Goal: Task Accomplishment & Management: Use online tool/utility

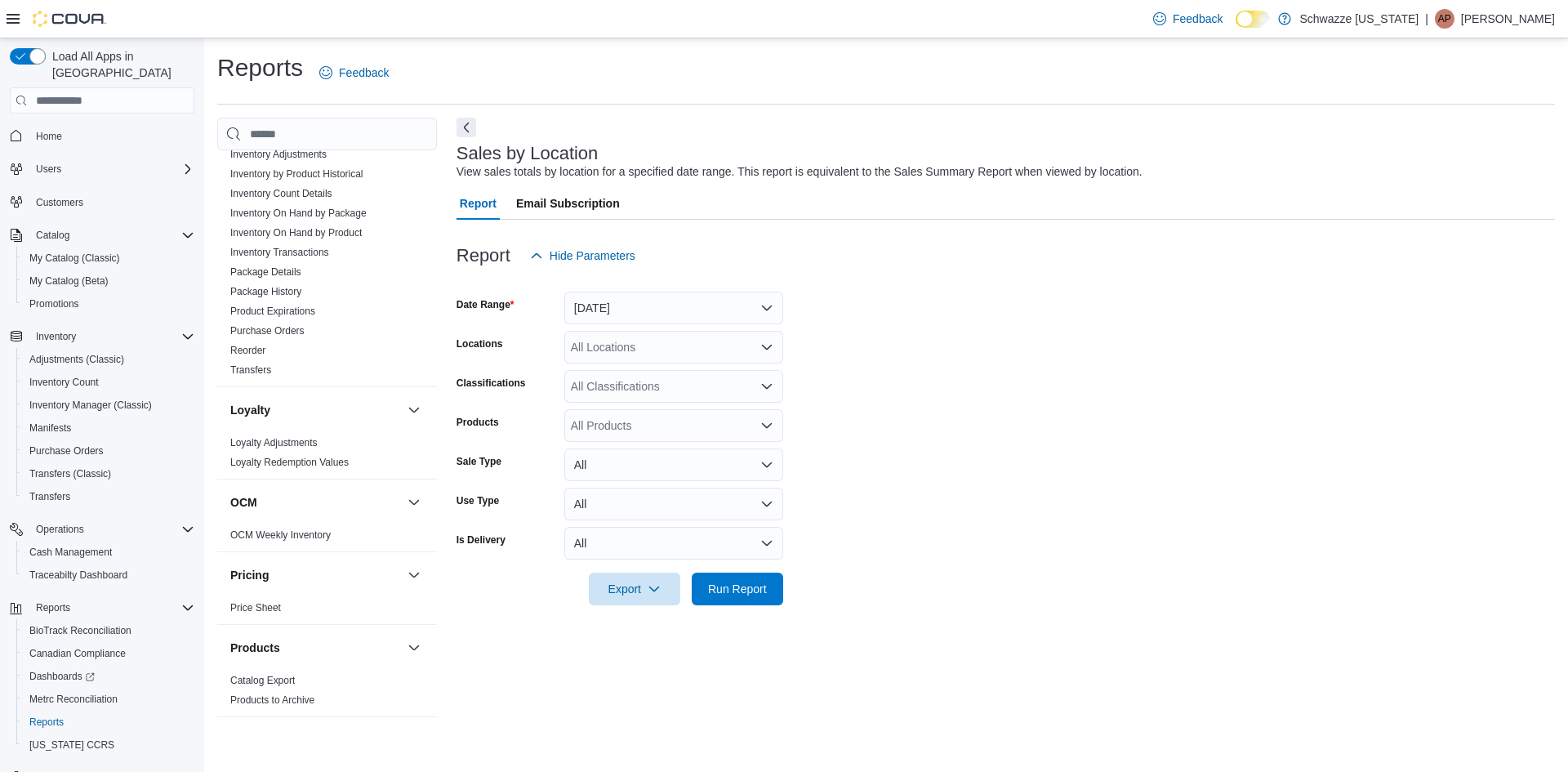
scroll to position [817, 0]
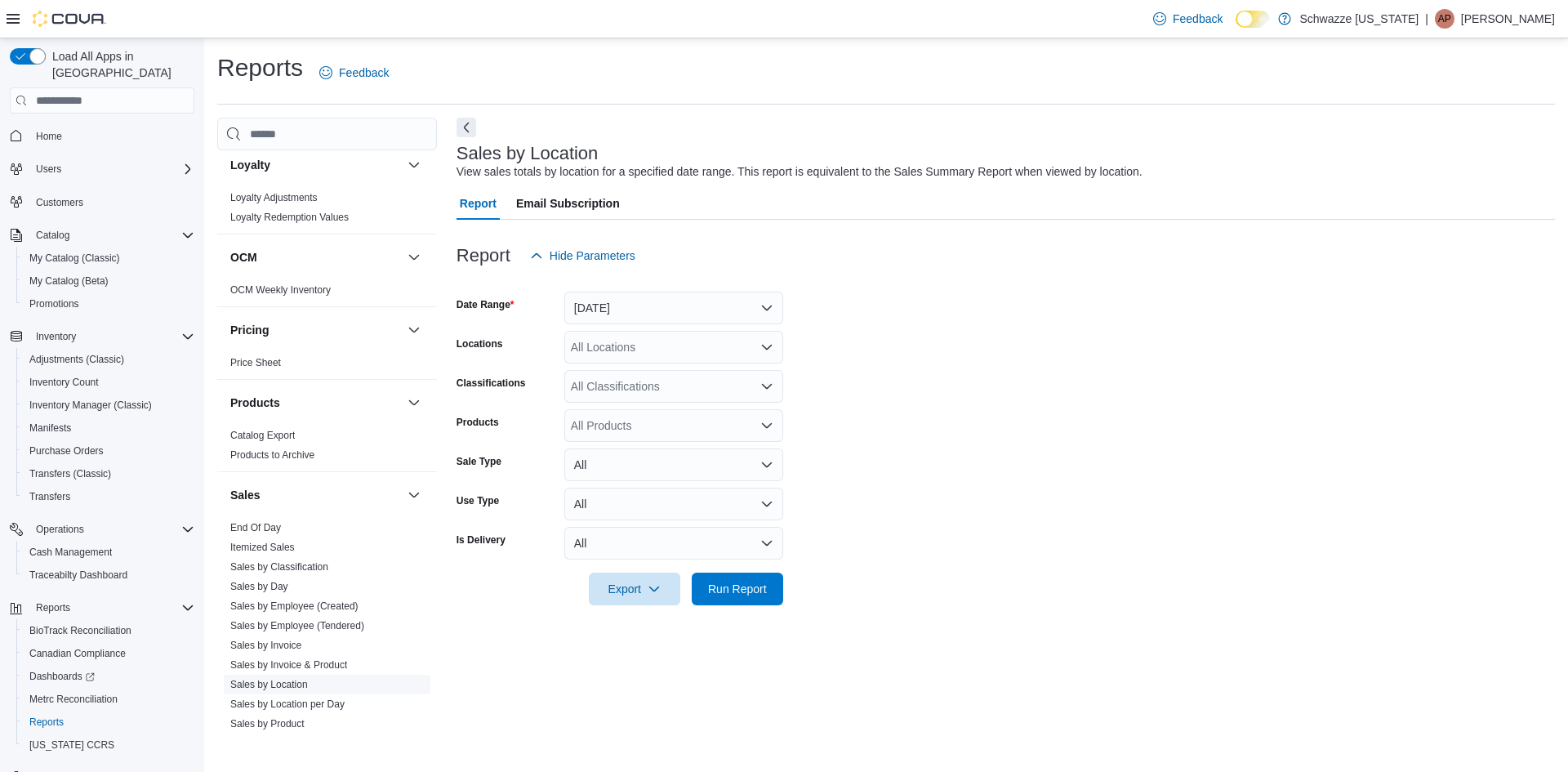
click at [283, 681] on link "Sales by Location" at bounding box center [268, 684] width 77 height 11
click at [618, 309] on button "Yesterday" at bounding box center [674, 307] width 219 height 32
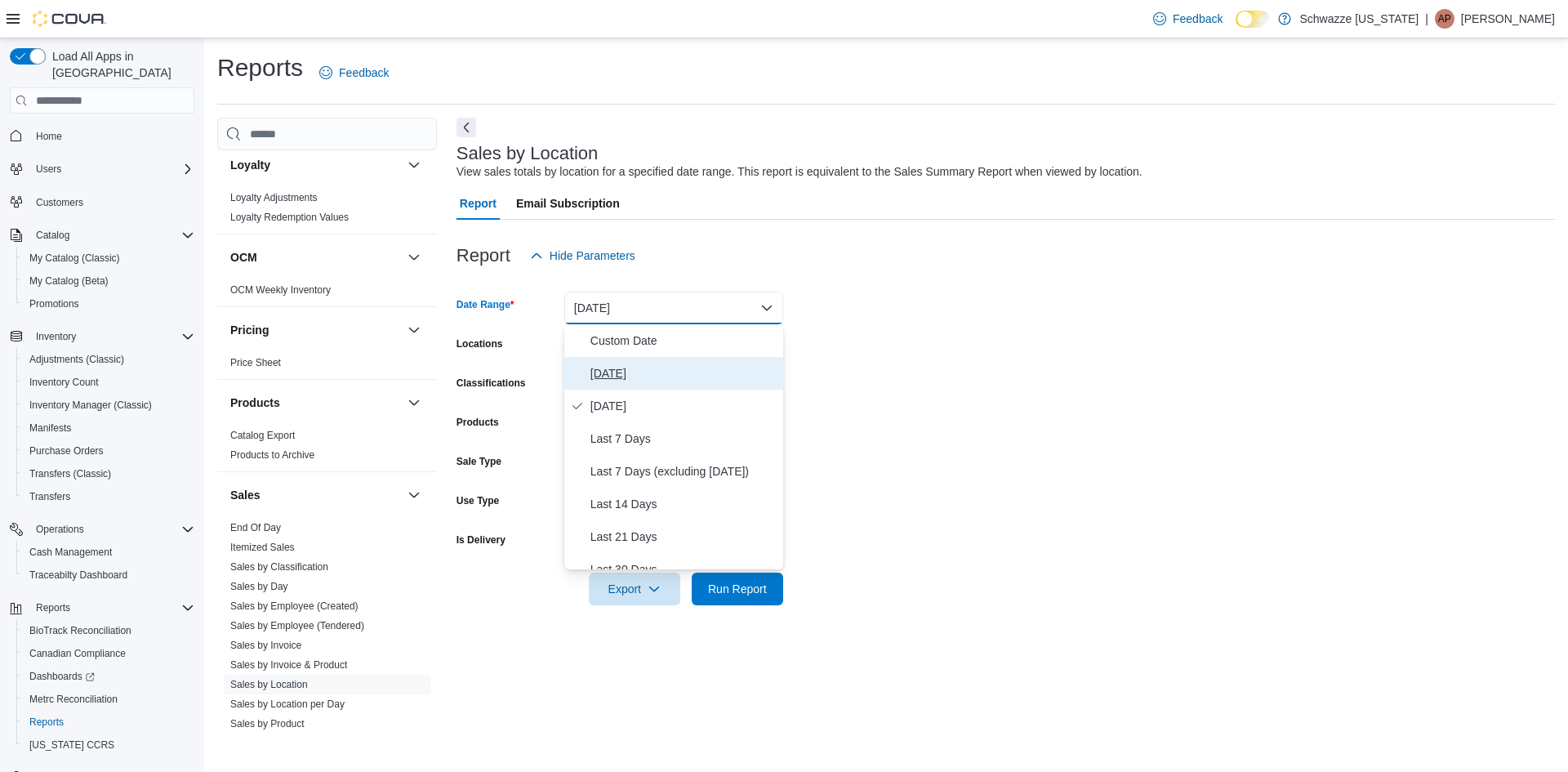
click at [608, 368] on span "Today" at bounding box center [683, 373] width 186 height 20
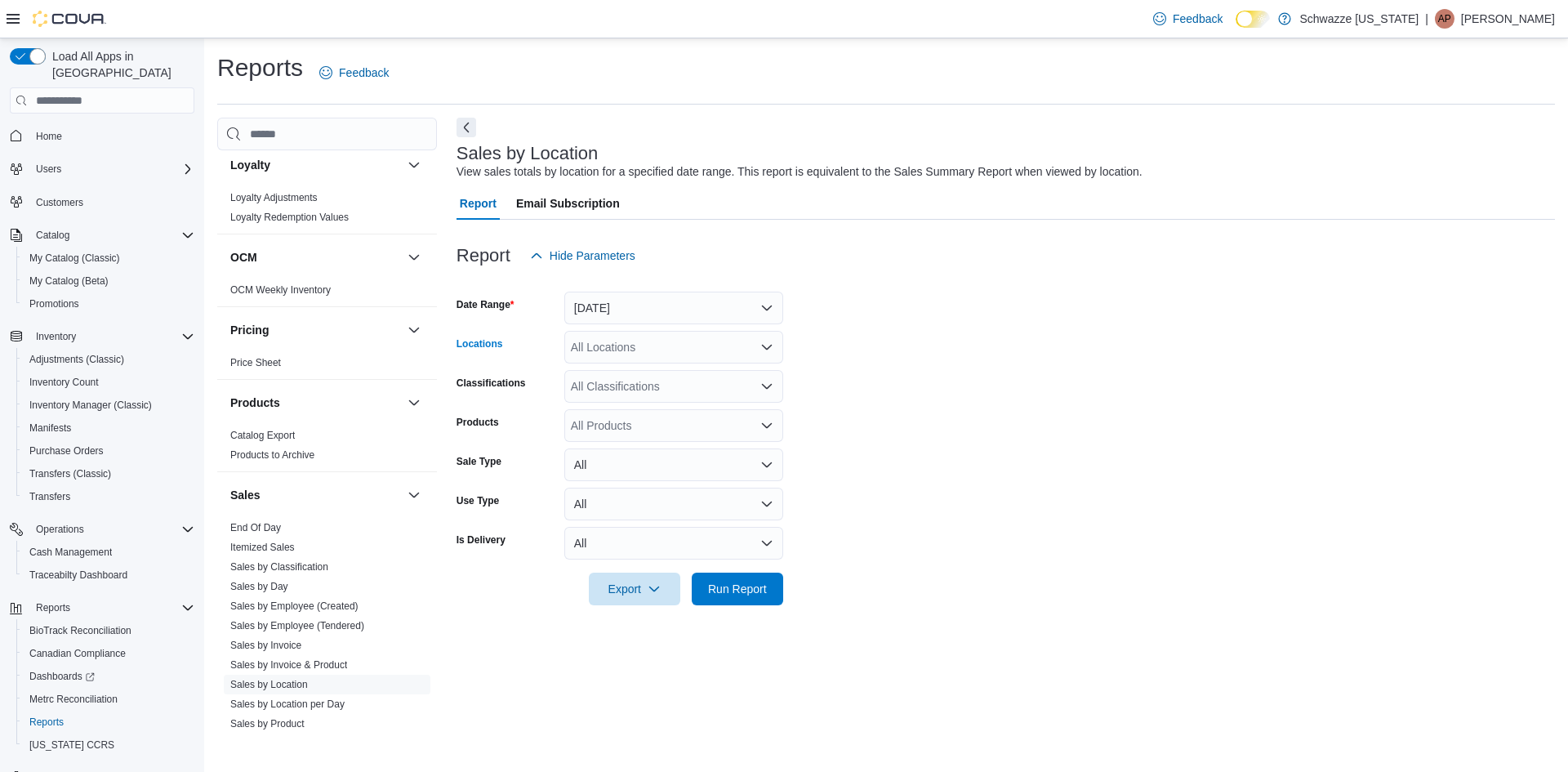
click at [610, 348] on div "All Locations" at bounding box center [674, 347] width 219 height 32
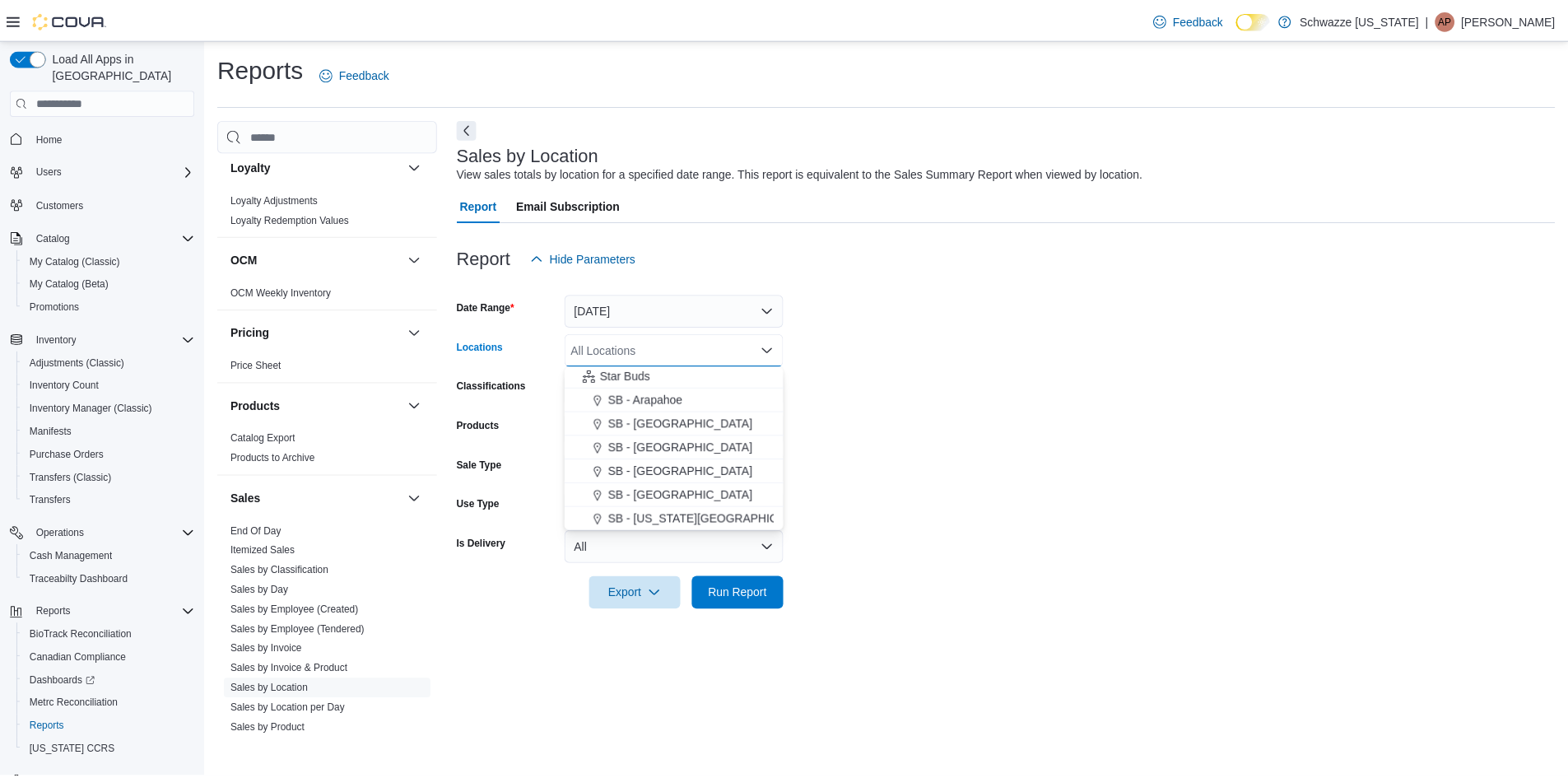
scroll to position [247, 0]
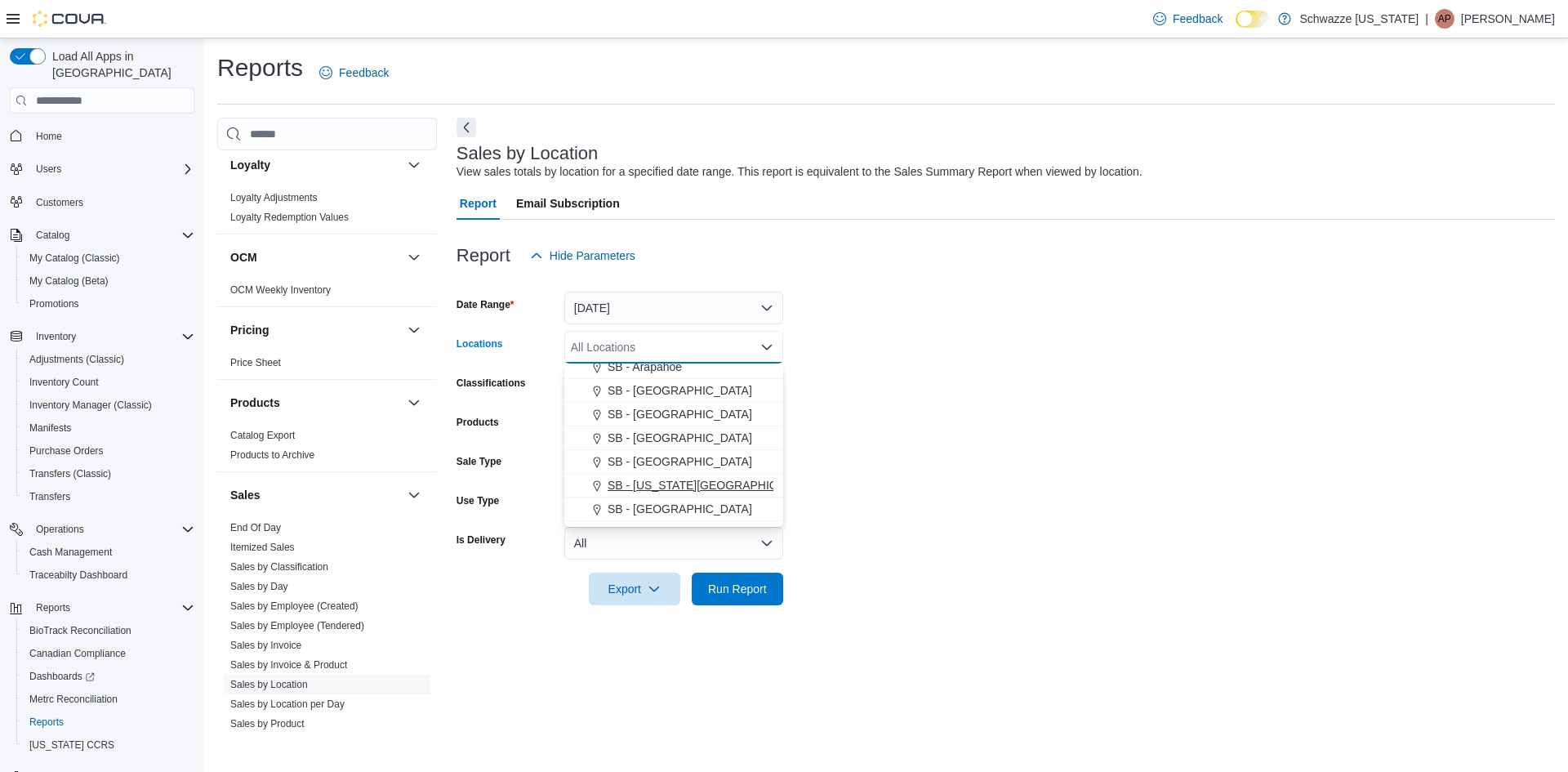
click at [655, 482] on span "SB - [US_STATE][GEOGRAPHIC_DATA]" at bounding box center [711, 485] width 208 height 16
click at [728, 573] on span "Run Report" at bounding box center [737, 588] width 72 height 32
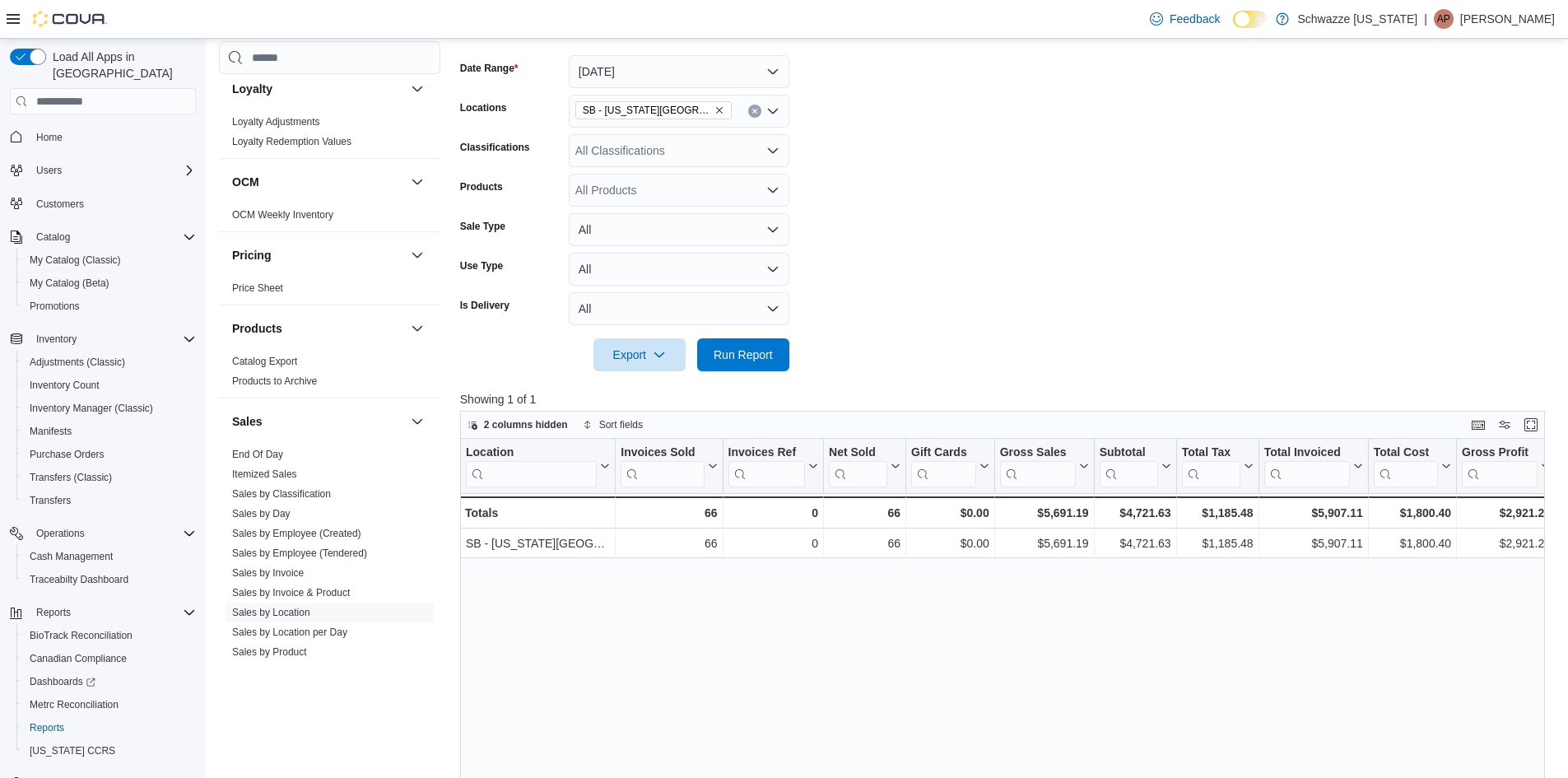
scroll to position [247, 0]
